Goal: Find specific page/section: Find specific page/section

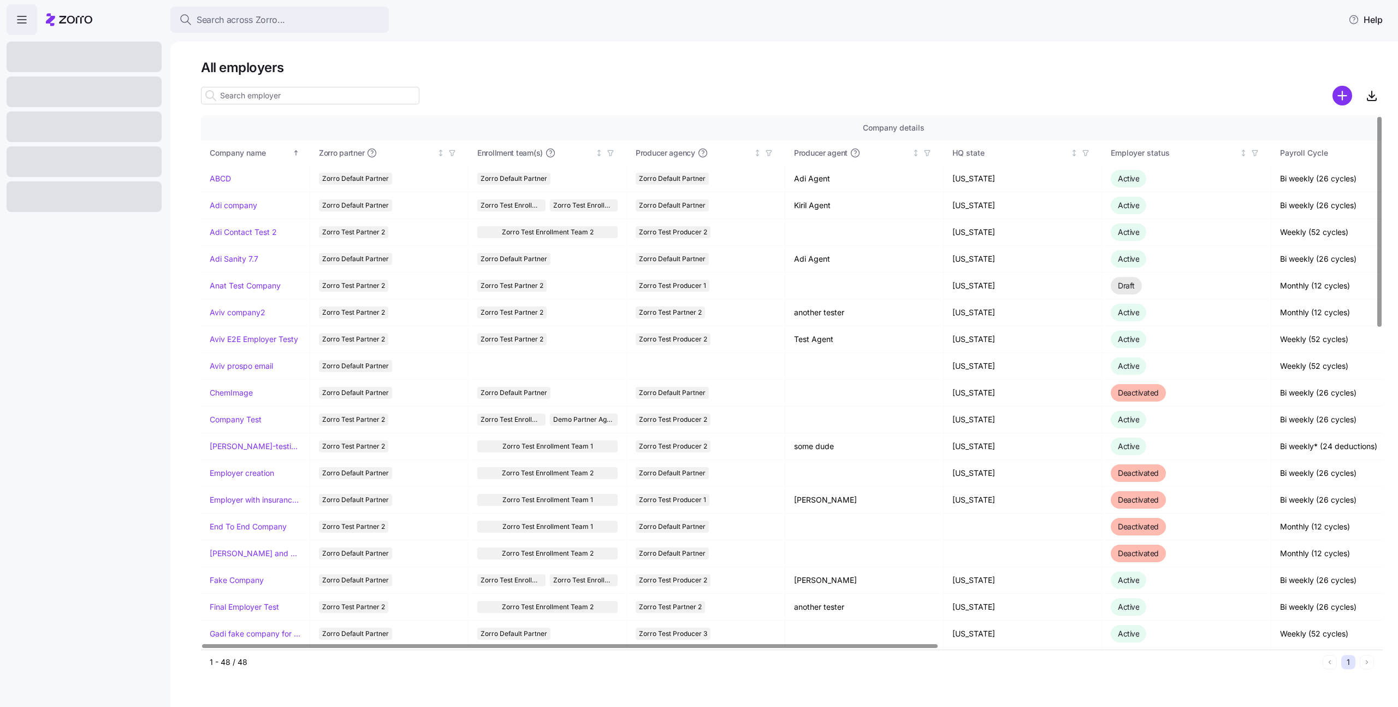
click at [1145, 45] on div "All employers Company details Benefit status Company name Zorro partner Enrollm…" at bounding box center [784, 374] width 1228 height 665
